Goal: Transaction & Acquisition: Purchase product/service

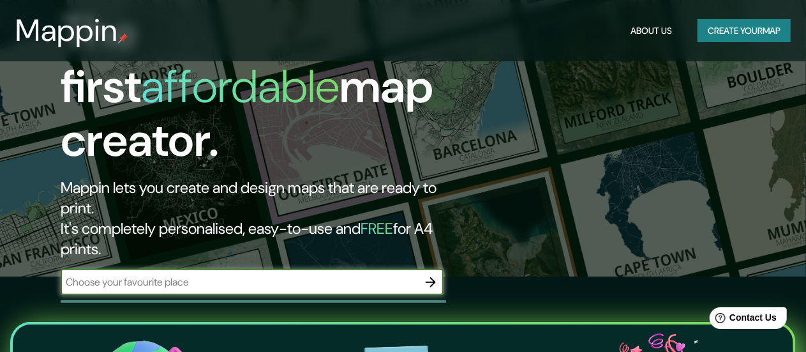
scroll to position [77, 0]
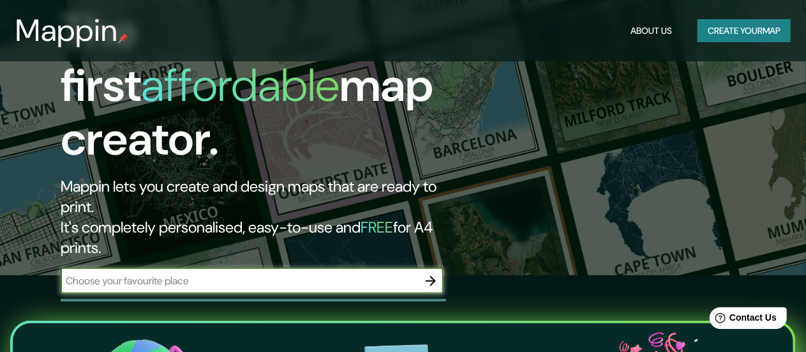
click at [311, 273] on input "text" at bounding box center [239, 280] width 357 height 15
type input "tandil"
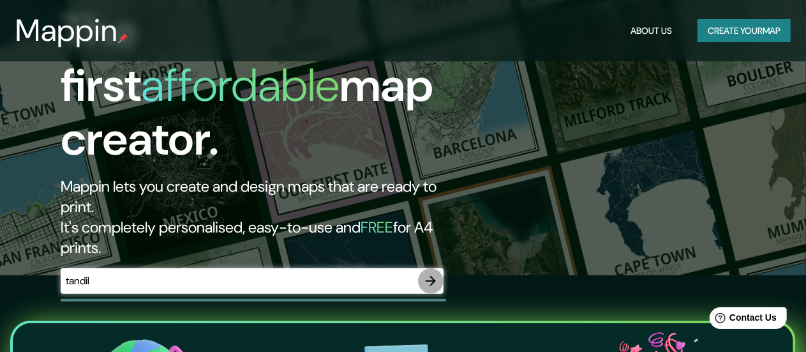
click at [424, 273] on icon "button" at bounding box center [430, 280] width 15 height 15
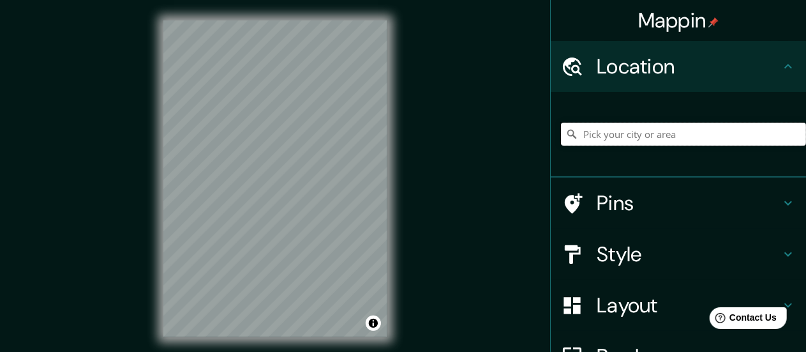
click at [587, 133] on input "Pick your city or area" at bounding box center [683, 134] width 245 height 23
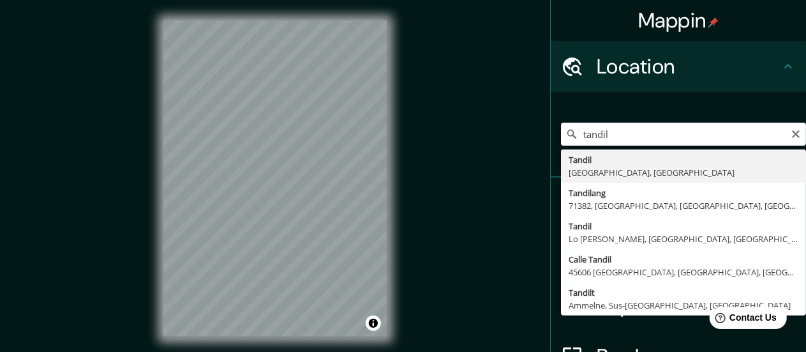
type input "[GEOGRAPHIC_DATA], [GEOGRAPHIC_DATA], [GEOGRAPHIC_DATA]"
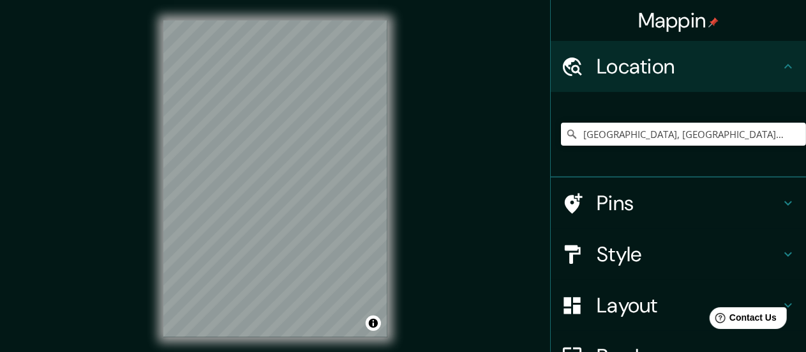
click at [257, 351] on html "Mappin Location [GEOGRAPHIC_DATA], [GEOGRAPHIC_DATA], [GEOGRAPHIC_DATA] Pins St…" at bounding box center [403, 176] width 806 height 352
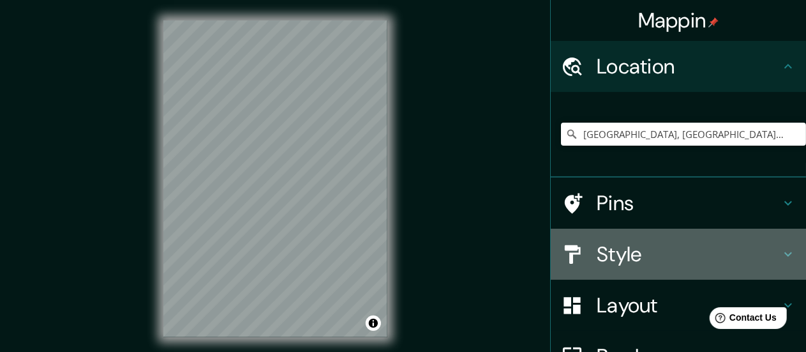
click at [600, 252] on h4 "Style" at bounding box center [689, 254] width 184 height 26
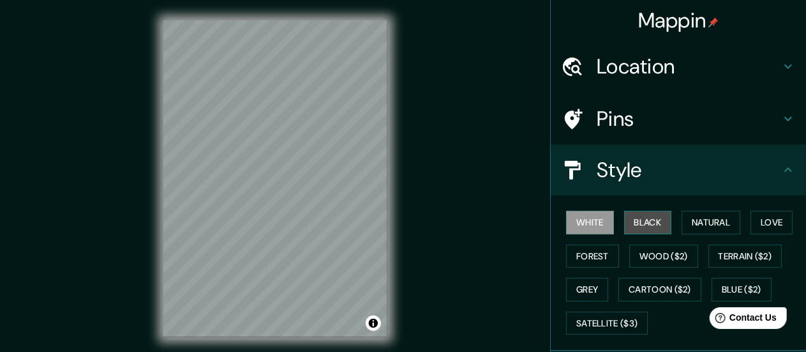
click at [630, 220] on button "Black" at bounding box center [648, 223] width 48 height 24
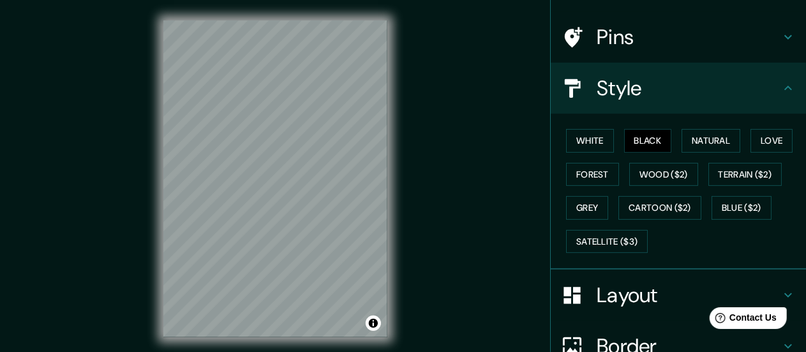
scroll to position [87, 0]
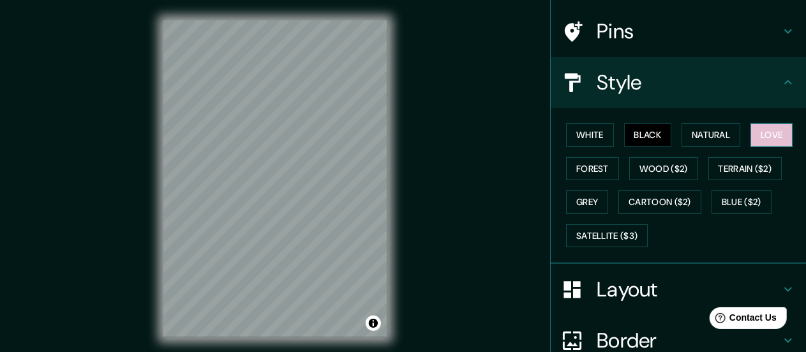
click at [771, 135] on button "Love" at bounding box center [771, 135] width 42 height 24
click at [649, 123] on button "Black" at bounding box center [648, 135] width 48 height 24
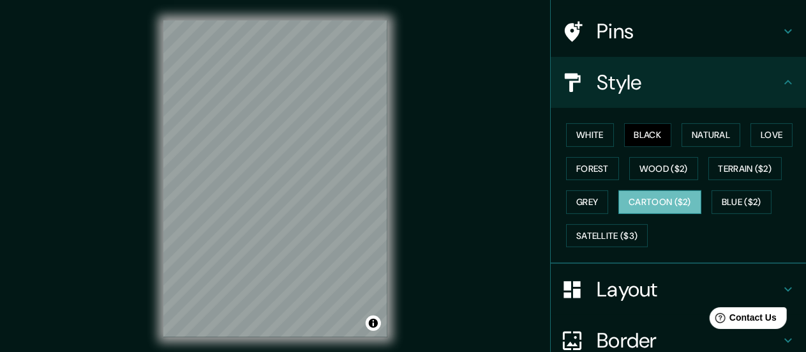
scroll to position [205, 0]
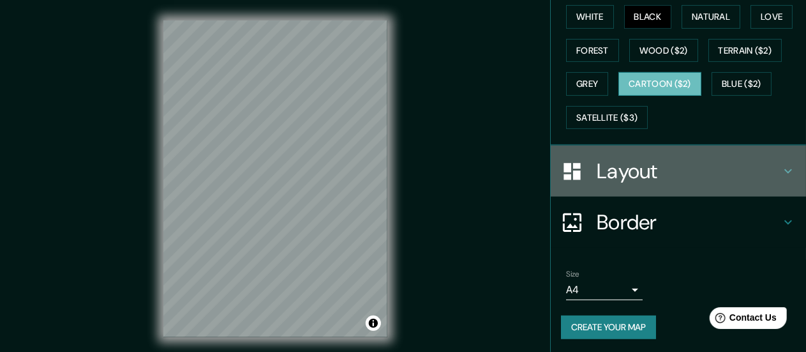
click at [645, 189] on div "Layout" at bounding box center [678, 170] width 255 height 51
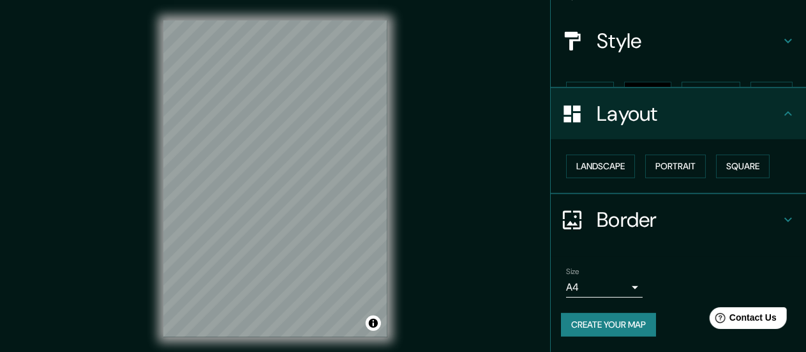
scroll to position [106, 0]
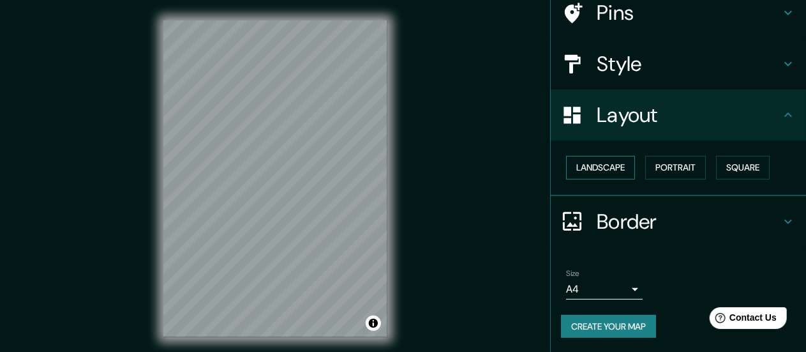
click at [616, 170] on button "Landscape" at bounding box center [600, 168] width 69 height 24
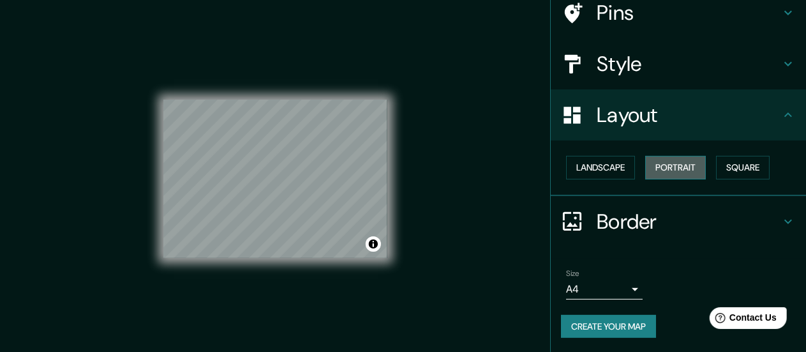
click at [651, 160] on button "Portrait" at bounding box center [675, 168] width 61 height 24
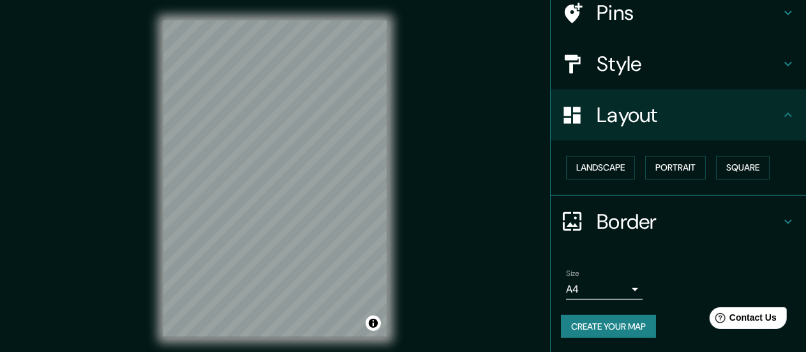
scroll to position [26, 0]
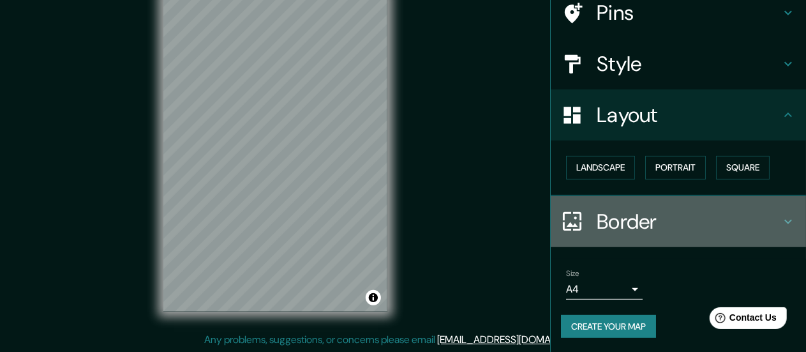
click at [628, 209] on h4 "Border" at bounding box center [689, 222] width 184 height 26
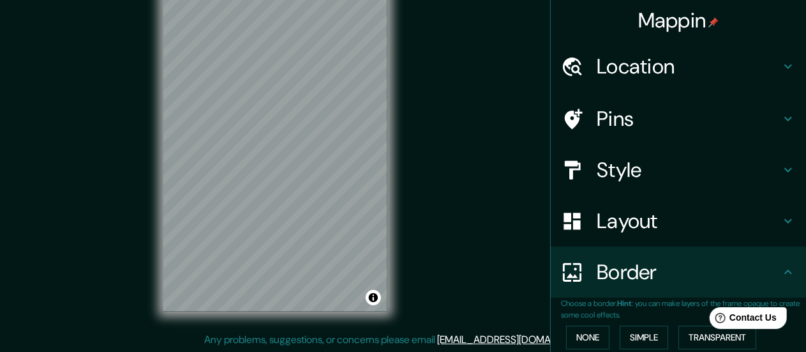
scroll to position [0, 0]
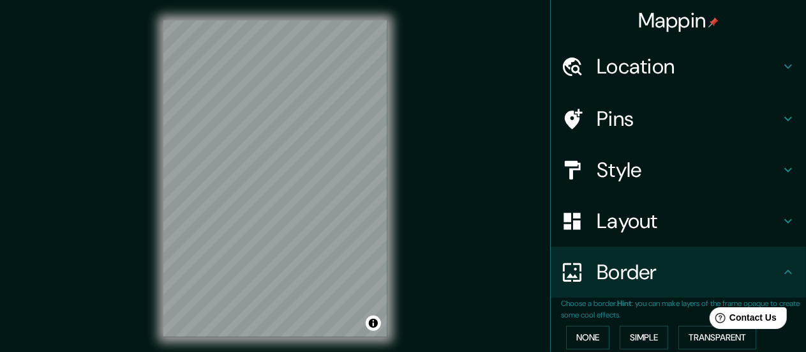
click at [17, 47] on div "Mappin Location [GEOGRAPHIC_DATA], [GEOGRAPHIC_DATA], [GEOGRAPHIC_DATA] Pins St…" at bounding box center [403, 189] width 806 height 378
click at [309, 107] on div at bounding box center [309, 111] width 10 height 10
click at [659, 79] on h4 "Location" at bounding box center [689, 67] width 184 height 26
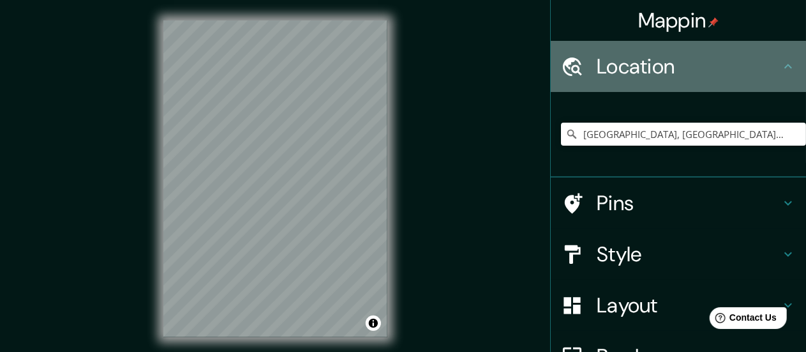
click at [780, 64] on icon at bounding box center [787, 66] width 15 height 15
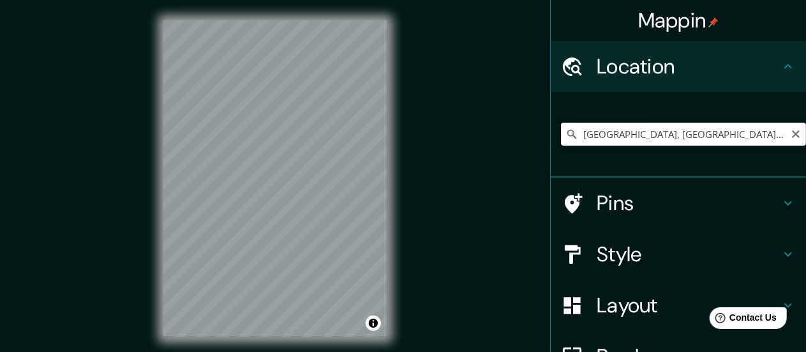
click at [707, 130] on input "[GEOGRAPHIC_DATA], [GEOGRAPHIC_DATA], [GEOGRAPHIC_DATA]" at bounding box center [683, 134] width 245 height 23
click at [788, 140] on input "[GEOGRAPHIC_DATA], [GEOGRAPHIC_DATA], [GEOGRAPHIC_DATA]" at bounding box center [683, 134] width 245 height 23
click at [792, 133] on icon "Clear" at bounding box center [796, 134] width 8 height 8
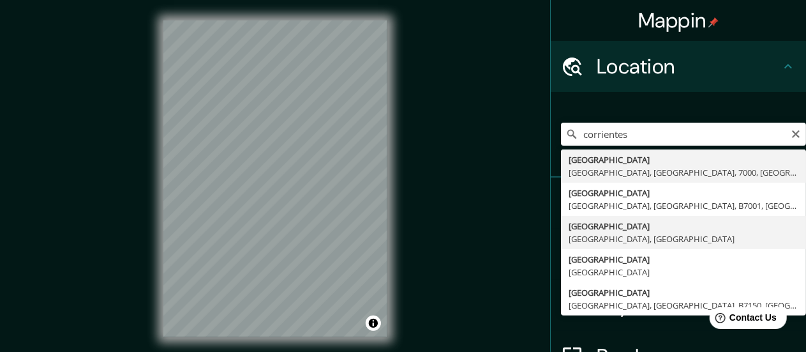
type input "[GEOGRAPHIC_DATA], [GEOGRAPHIC_DATA], [GEOGRAPHIC_DATA]"
